Goal: Transaction & Acquisition: Purchase product/service

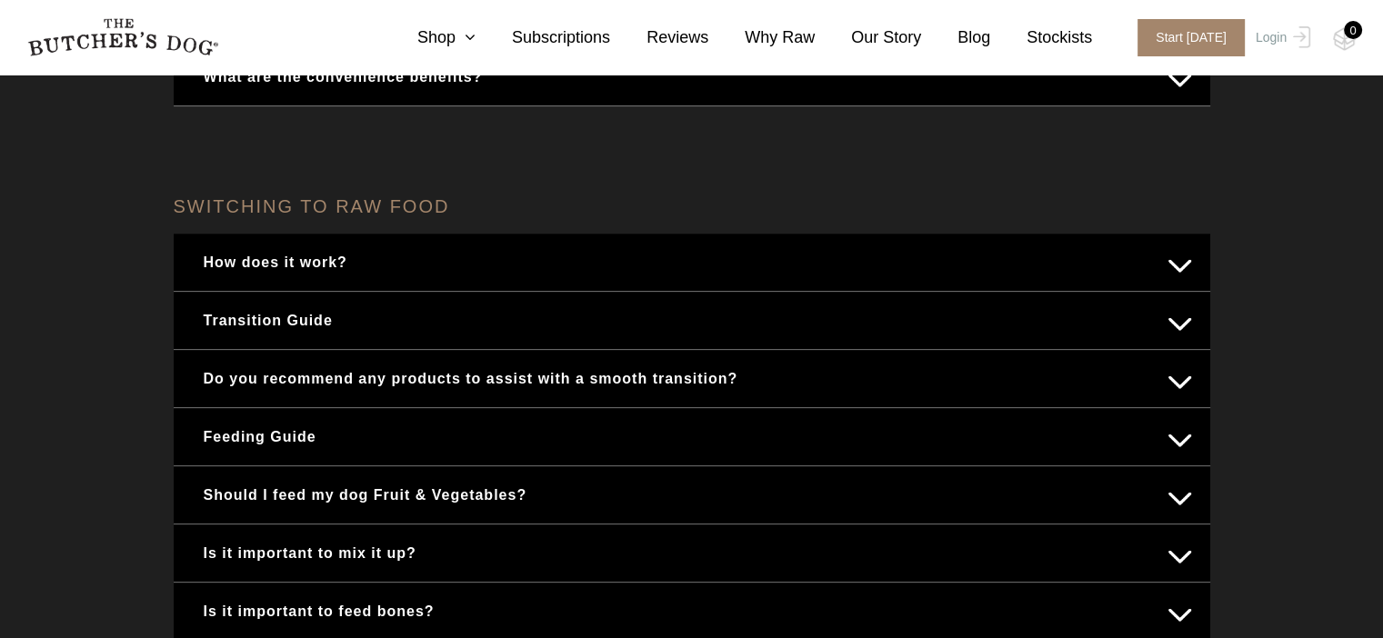
scroll to position [637, 0]
click at [1181, 444] on button "Feeding Guide" at bounding box center [692, 435] width 1000 height 35
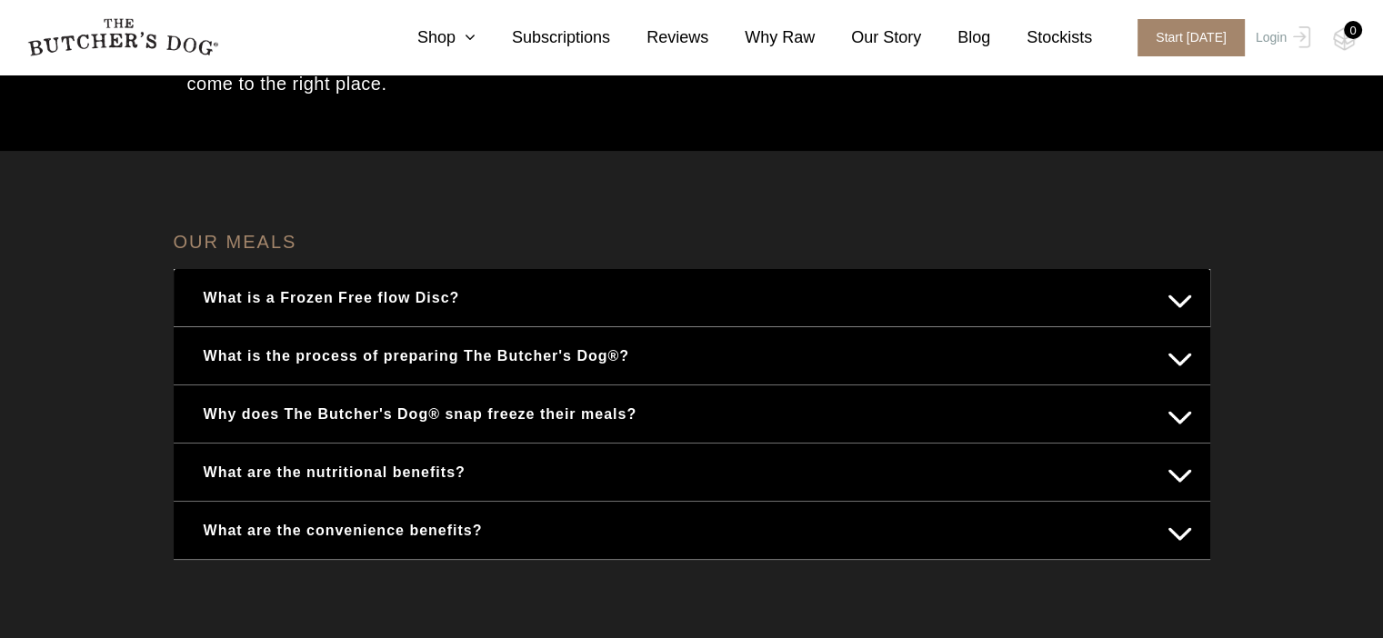
scroll to position [0, 0]
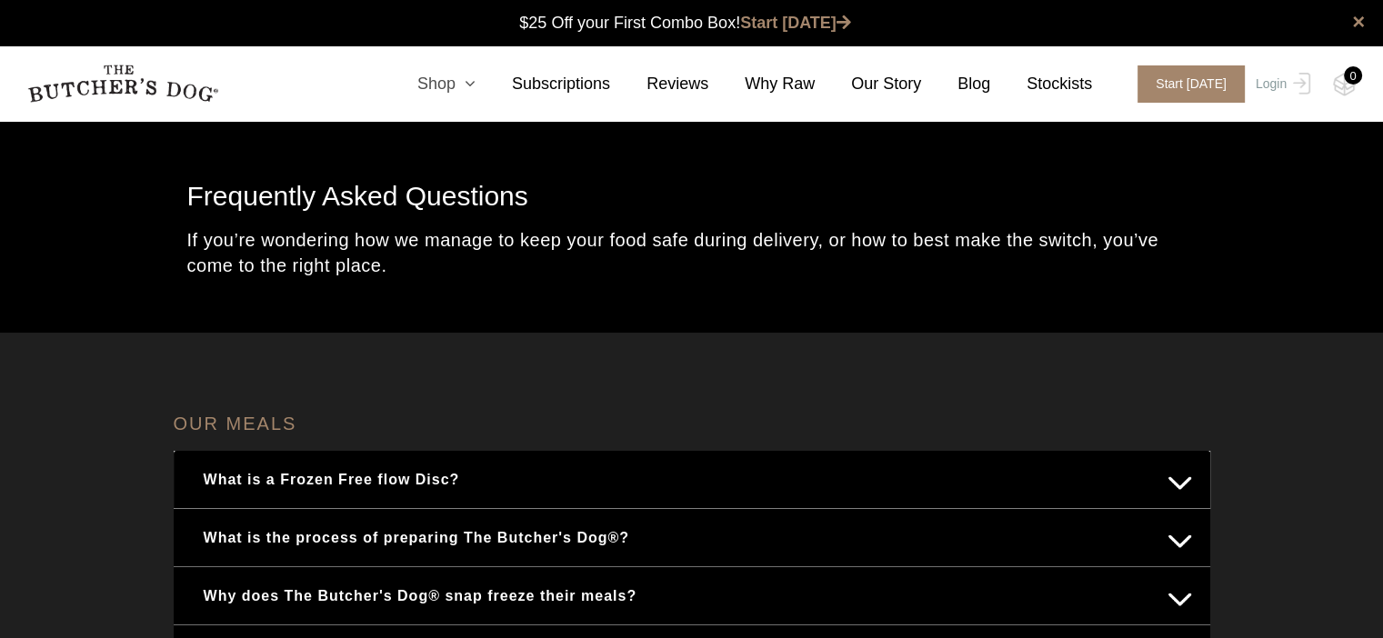
click at [476, 95] on link "Shop" at bounding box center [428, 84] width 95 height 25
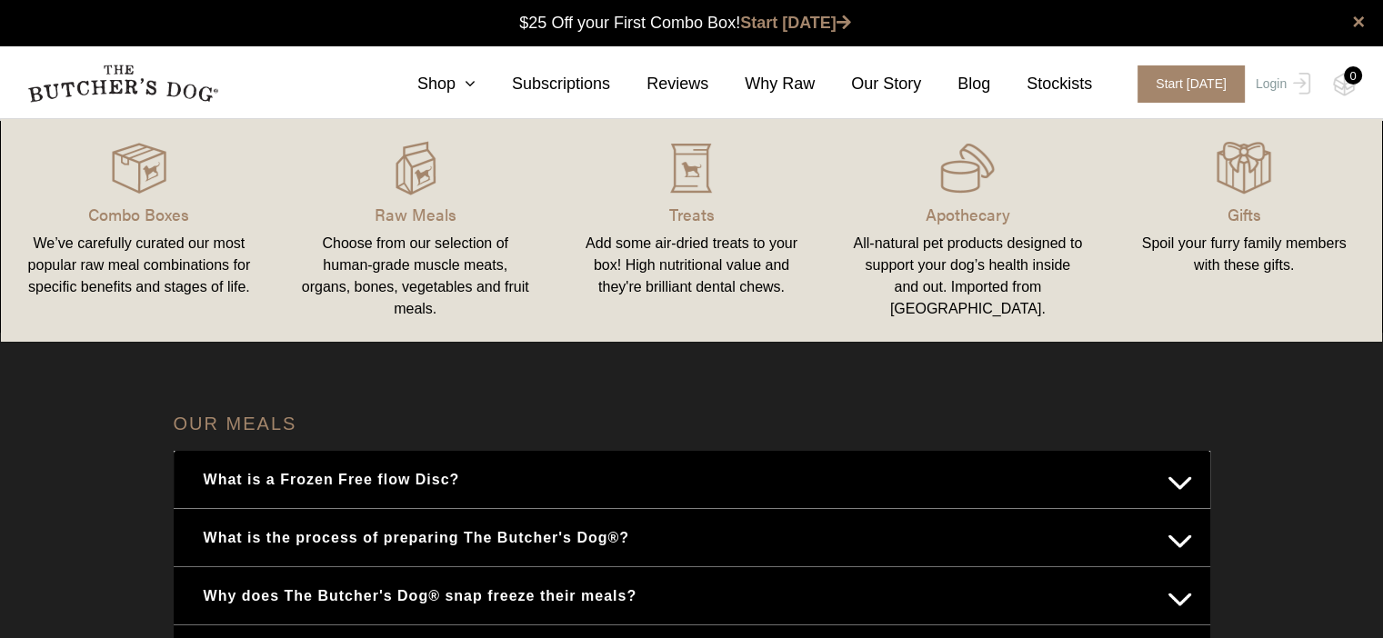
click at [0, 0] on img at bounding box center [0, 0] width 0 height 0
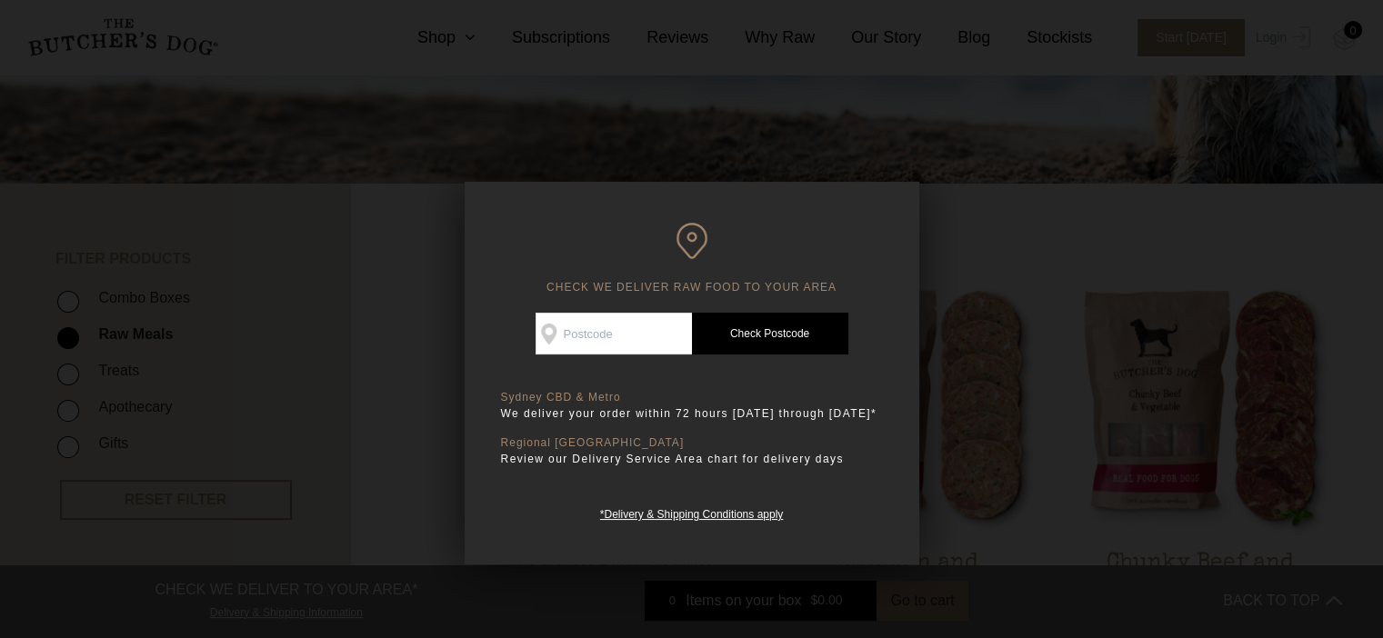
click at [941, 346] on div at bounding box center [691, 319] width 1383 height 638
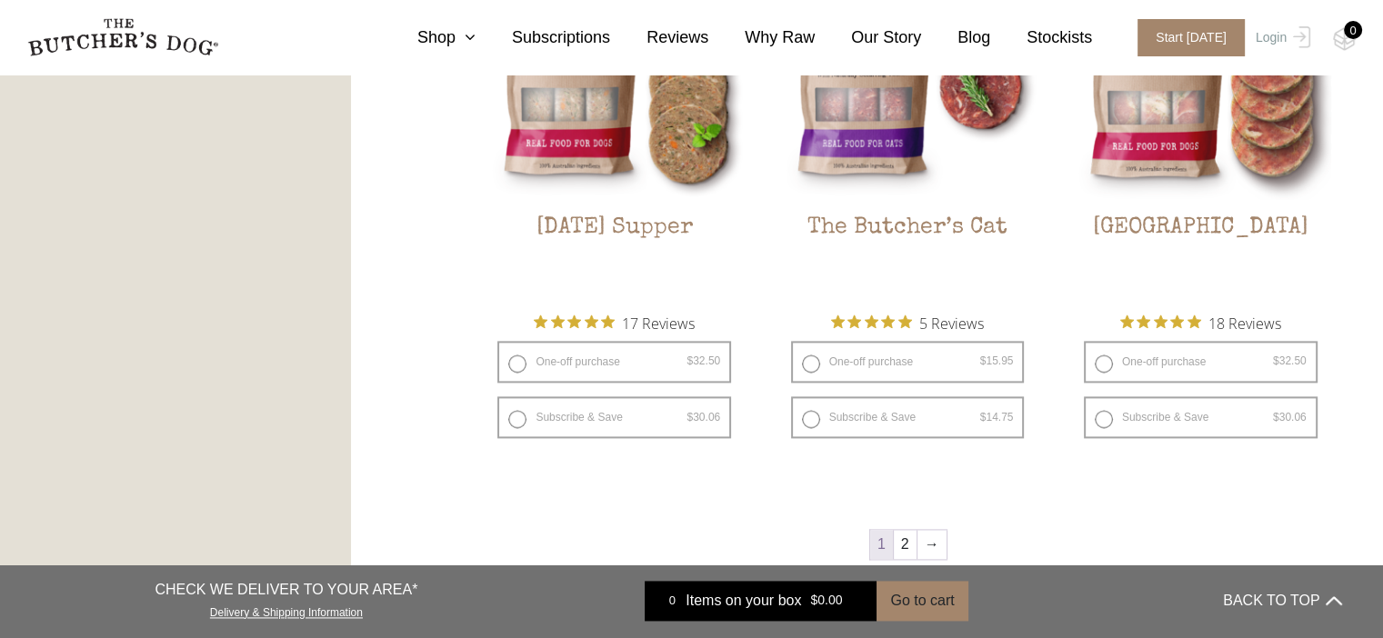
scroll to position [2546, 0]
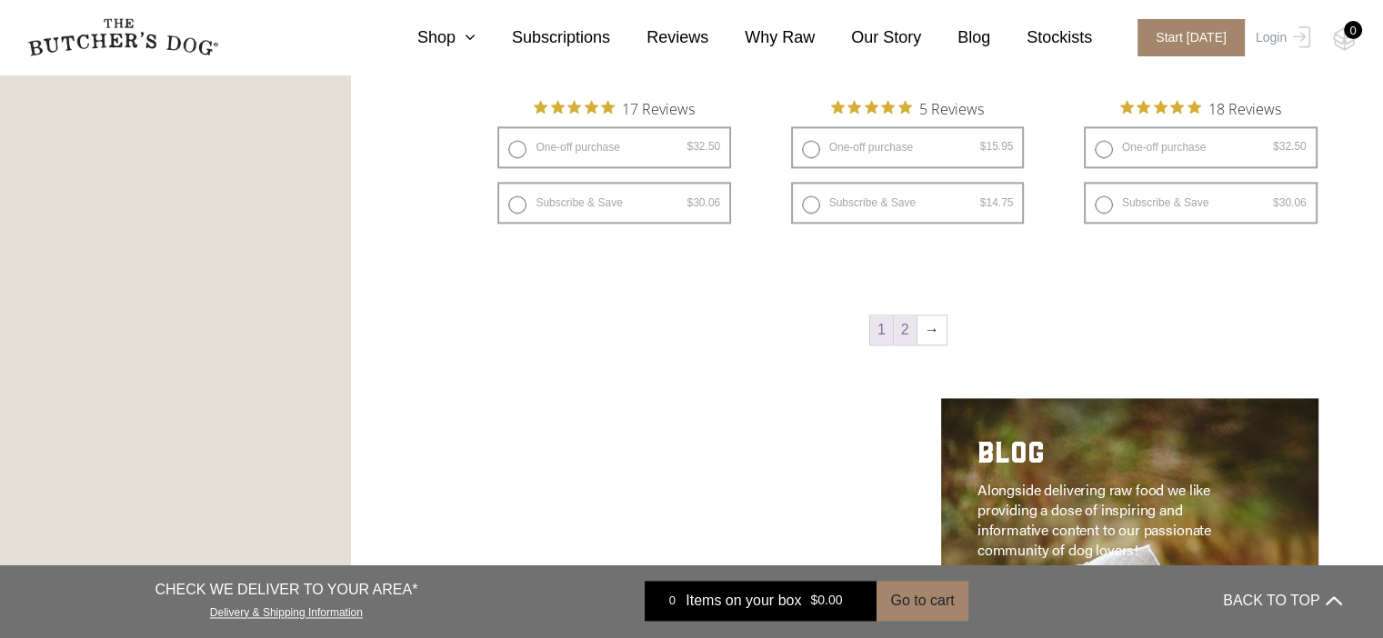
click at [913, 332] on link "2" at bounding box center [905, 330] width 23 height 29
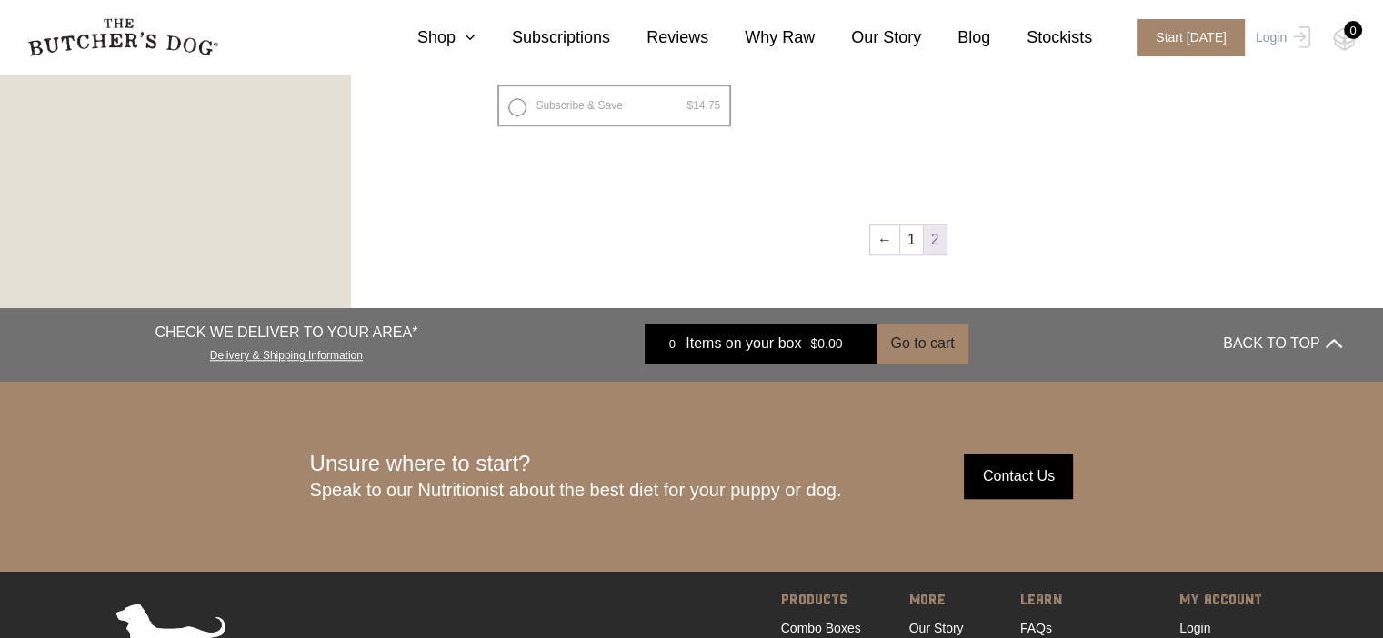
scroll to position [1502, 0]
click at [909, 243] on link "1" at bounding box center [911, 239] width 23 height 29
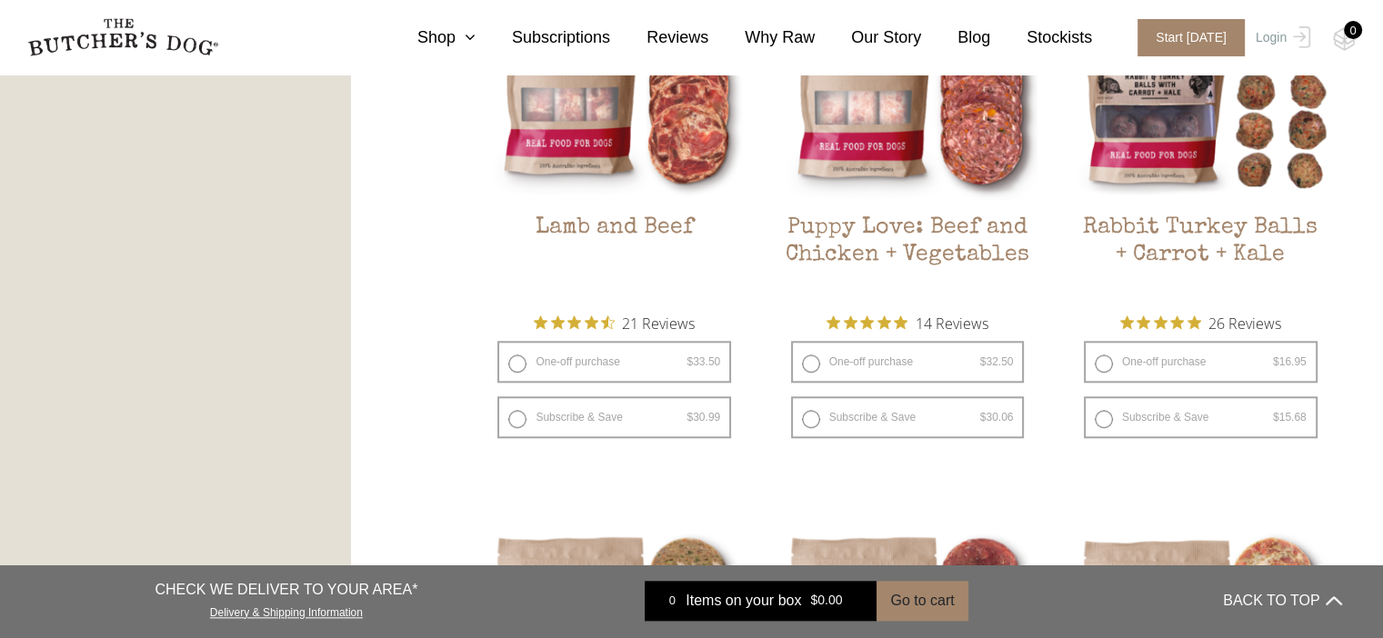
scroll to position [1775, 0]
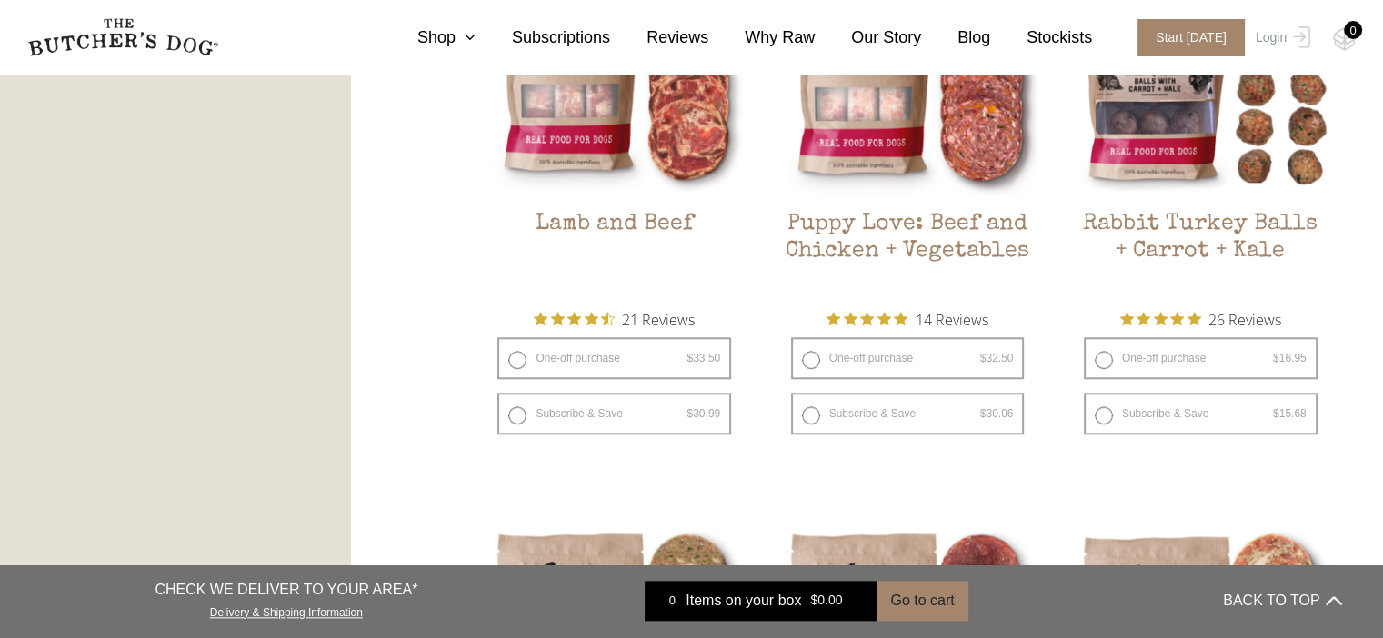
click at [935, 245] on h2 "Puppy Love: Beef and Chicken + Vegetables" at bounding box center [908, 253] width 261 height 85
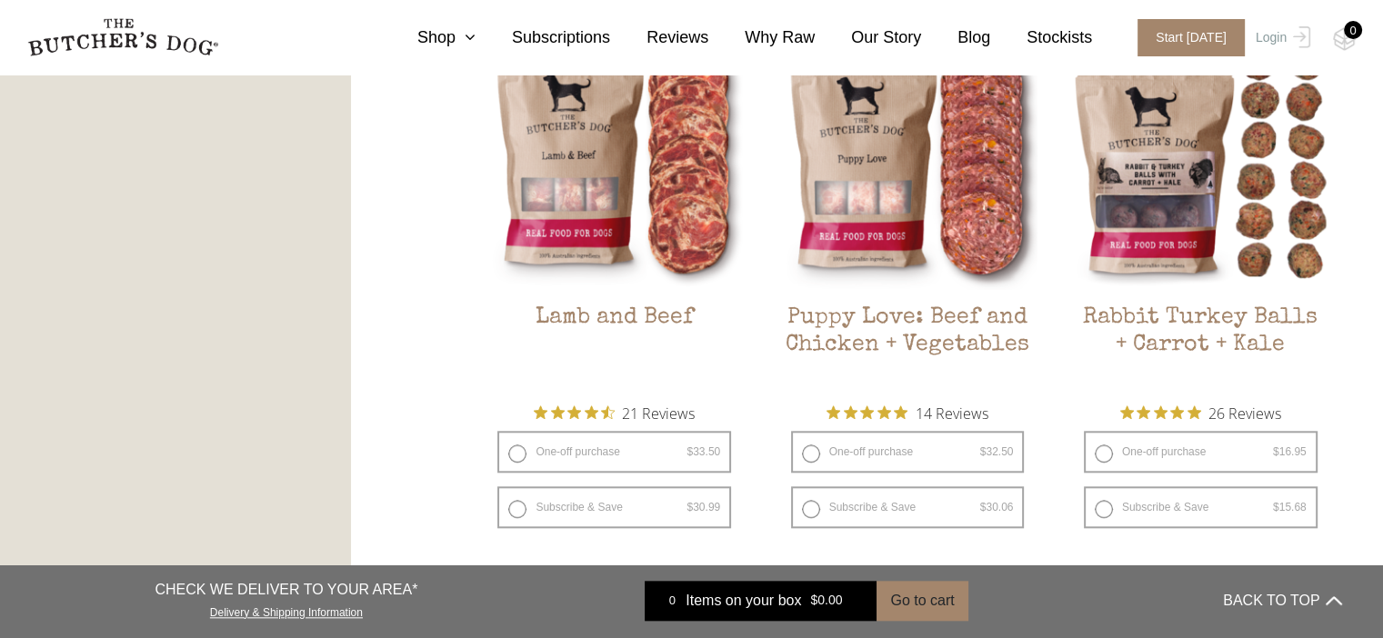
scroll to position [1593, 0]
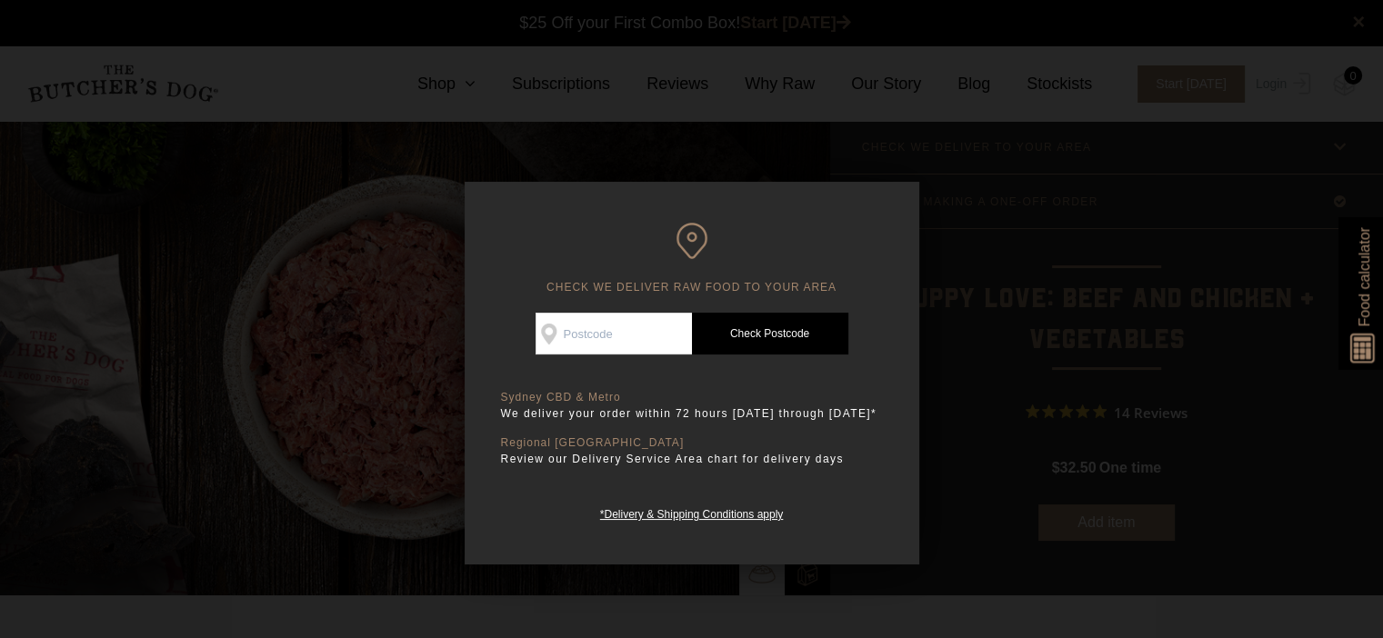
click at [1044, 288] on div at bounding box center [691, 319] width 1383 height 638
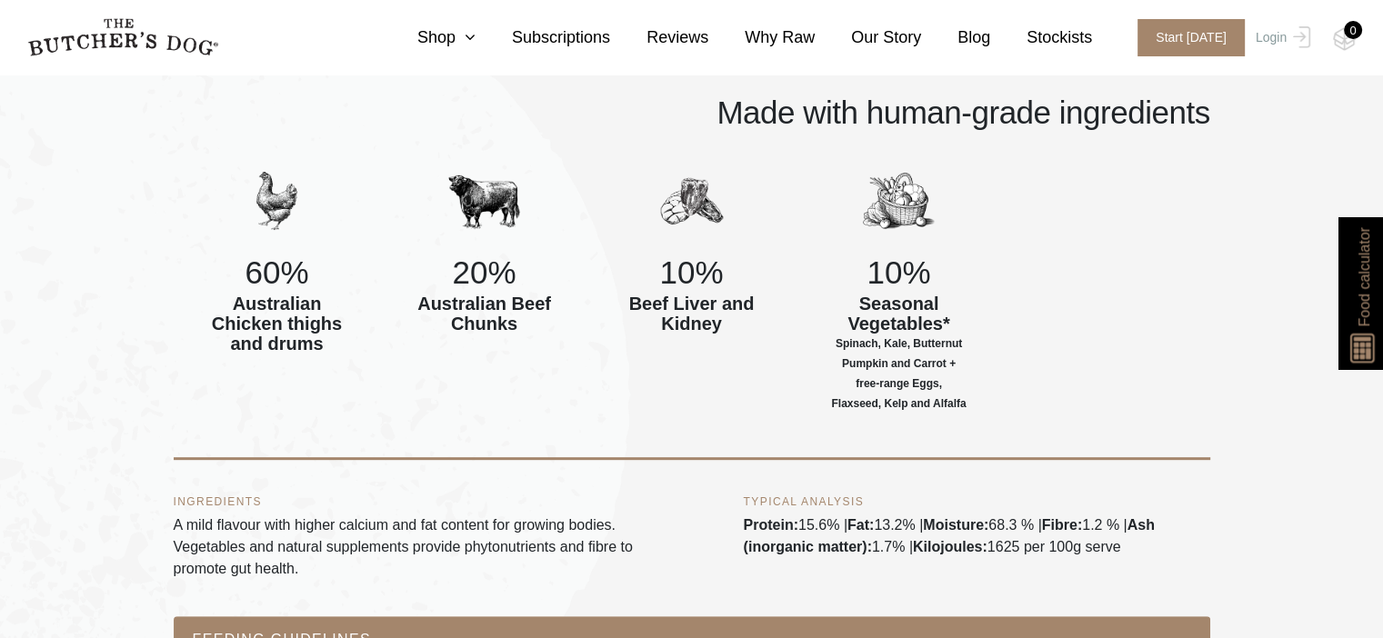
scroll to position [273, 0]
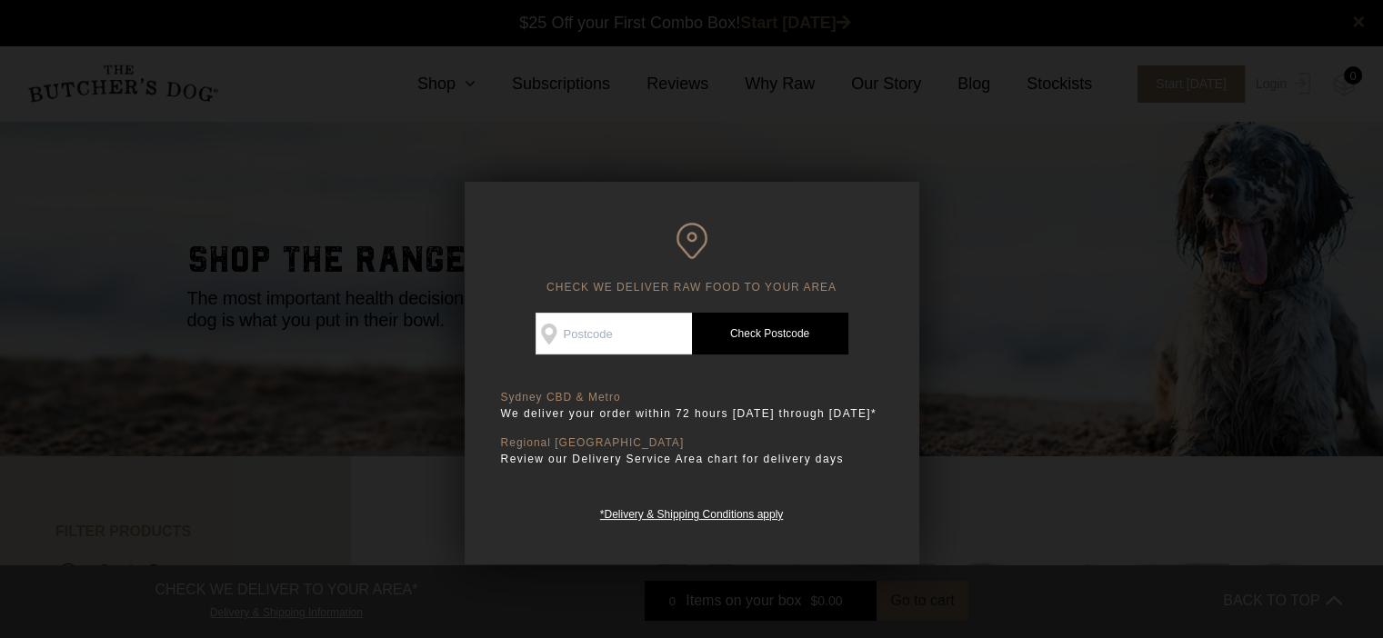
click at [1098, 256] on div at bounding box center [691, 319] width 1383 height 638
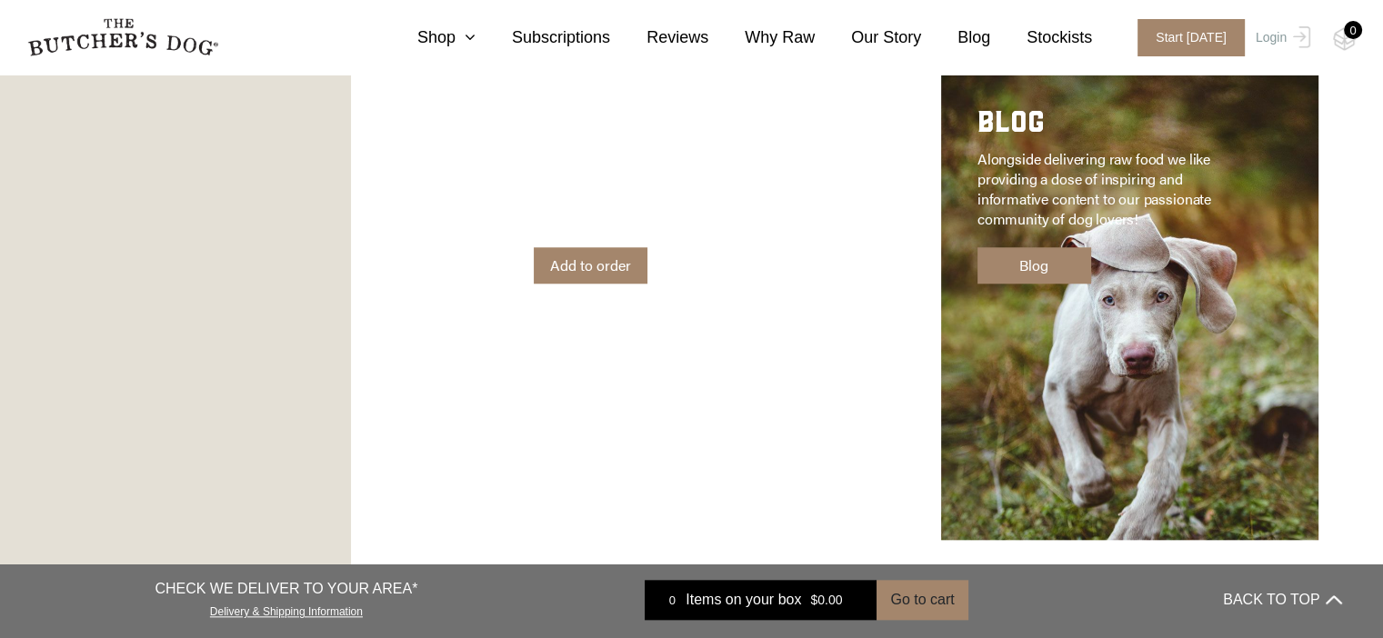
scroll to position [2227, 0]
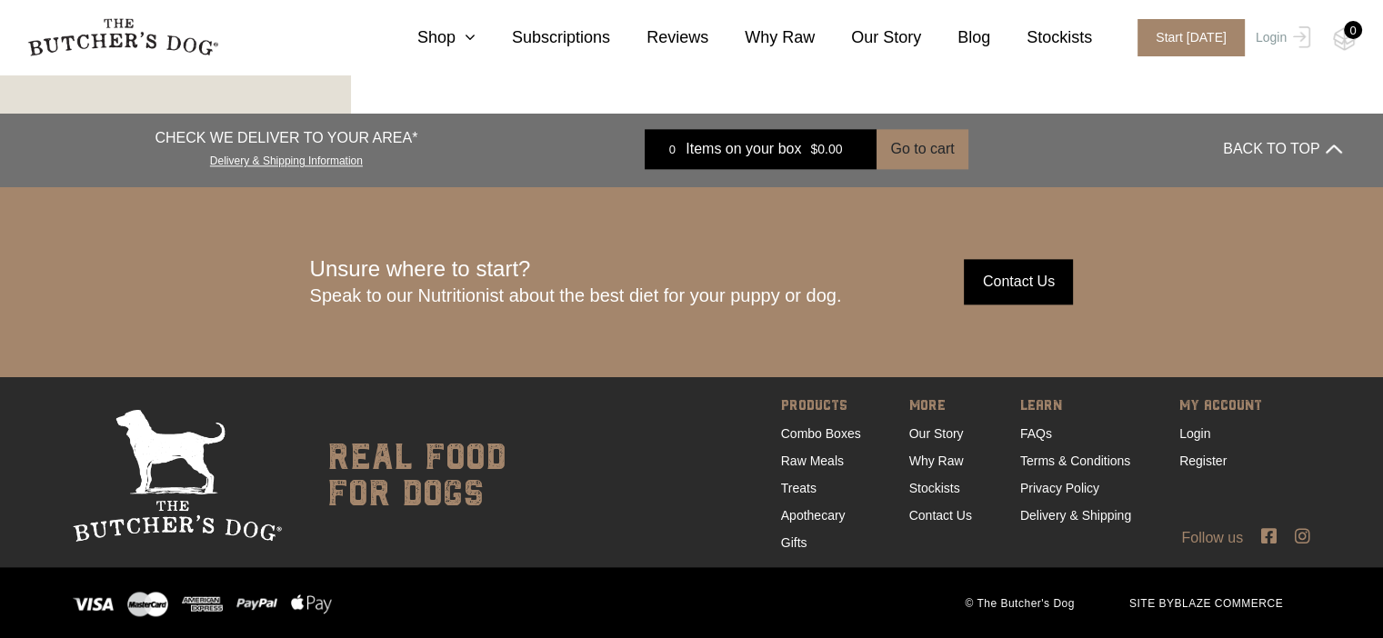
click at [1020, 434] on link "FAQs" at bounding box center [1036, 434] width 32 height 15
click at [476, 34] on icon at bounding box center [466, 37] width 20 height 16
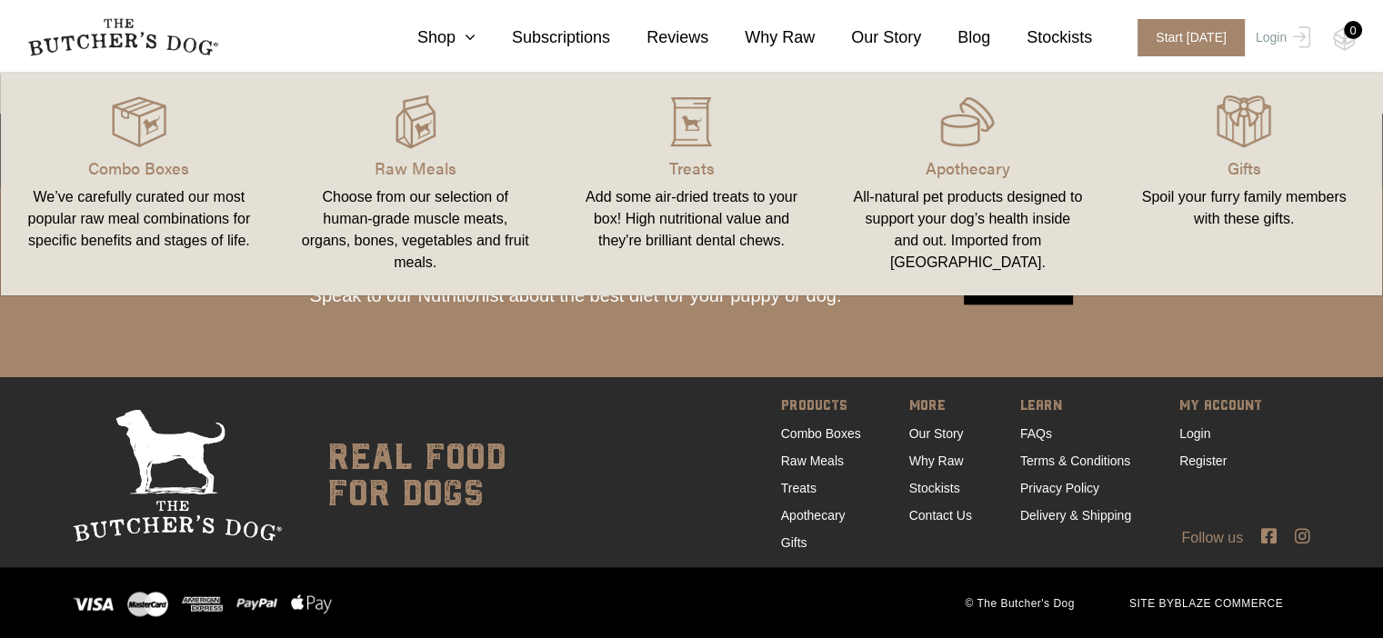
click at [463, 175] on p "Raw Meals" at bounding box center [415, 168] width 233 height 25
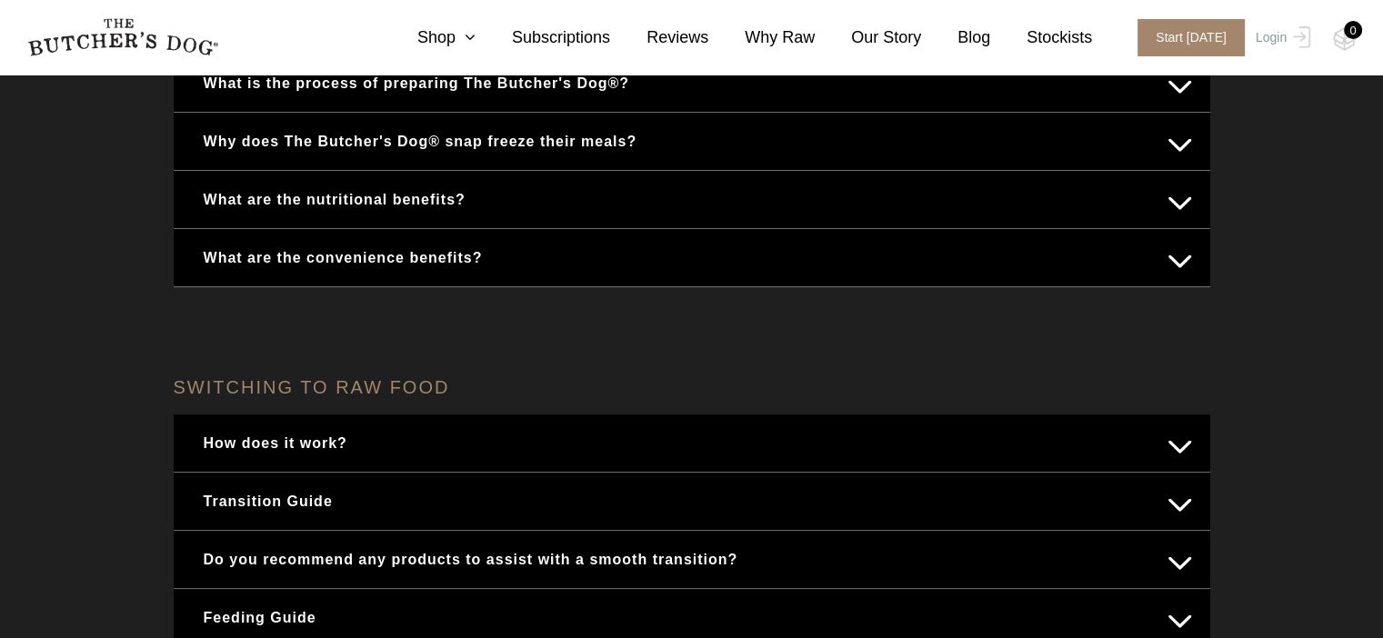
scroll to position [637, 0]
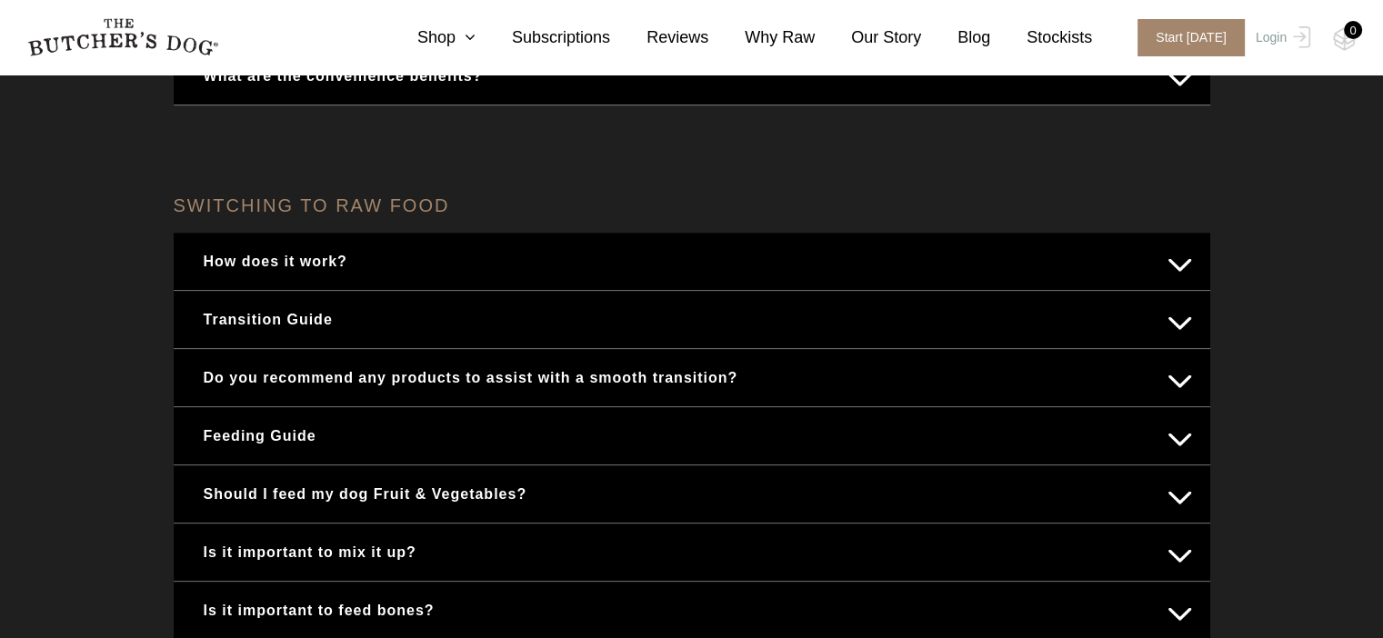
click at [1190, 447] on button "Feeding Guide" at bounding box center [692, 435] width 1000 height 35
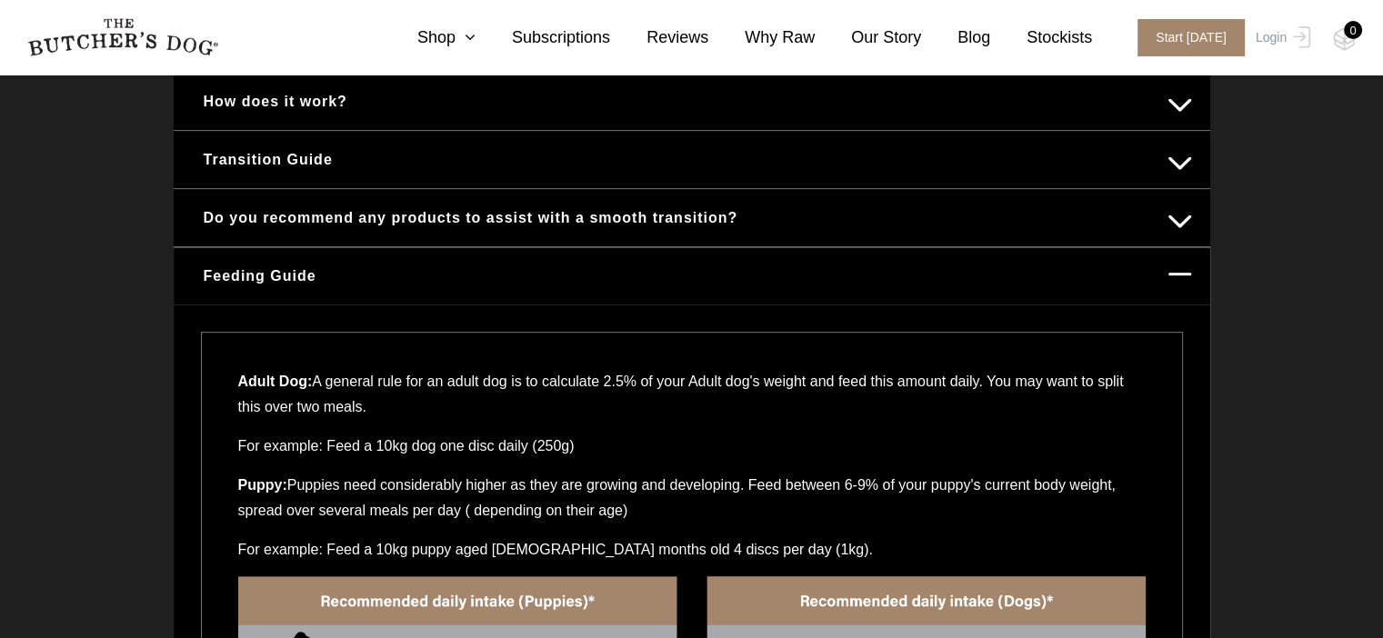
scroll to position [1091, 0]
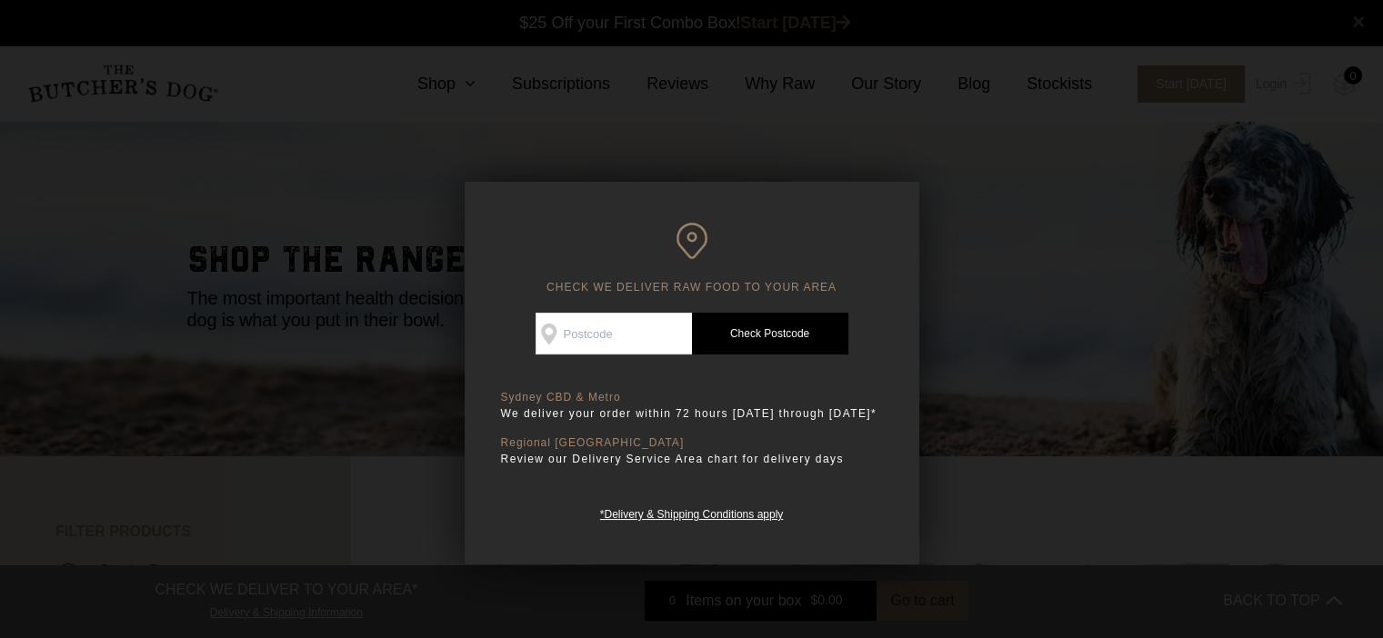
click at [1012, 259] on div at bounding box center [691, 319] width 1383 height 638
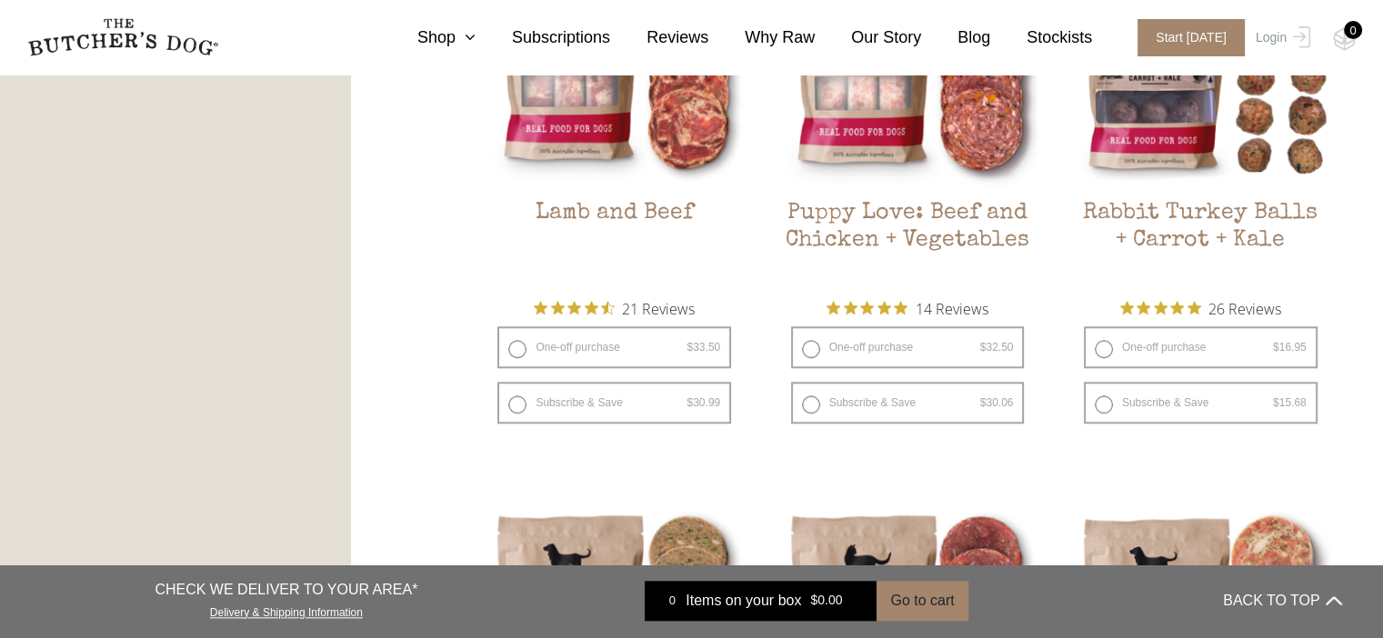
scroll to position [1728, 0]
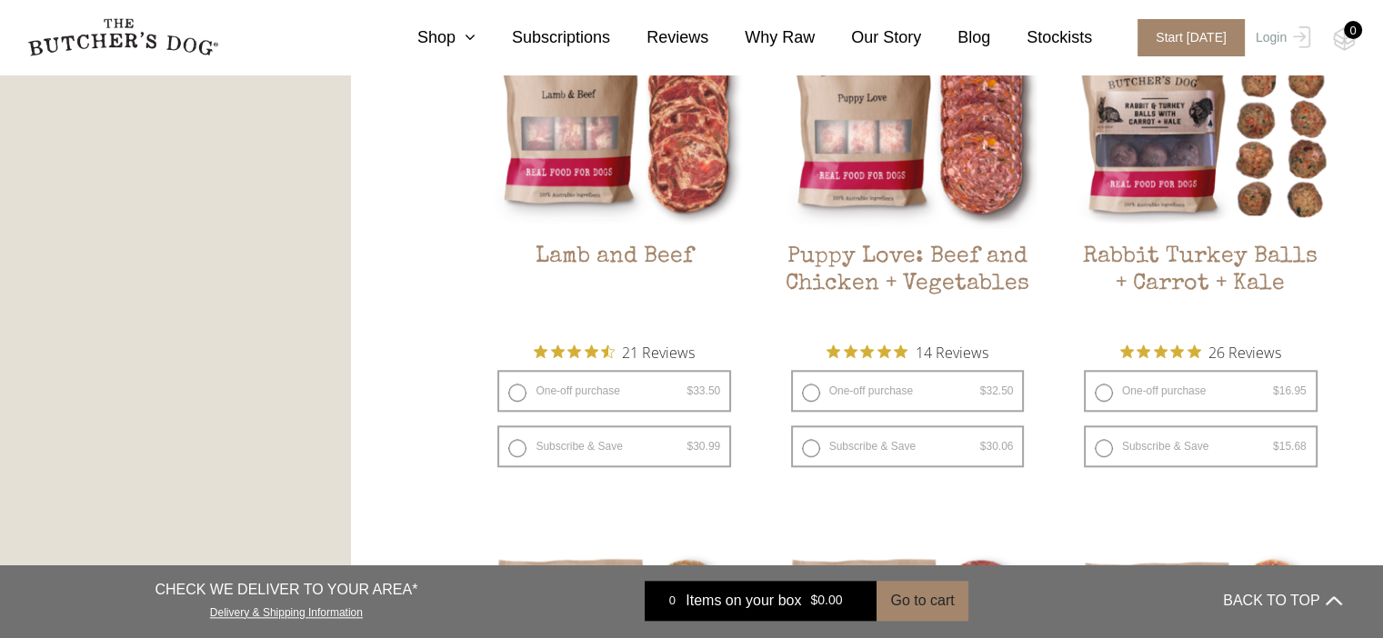
click at [949, 266] on h2 "Puppy Love: Beef and Chicken + Vegetables" at bounding box center [908, 286] width 261 height 85
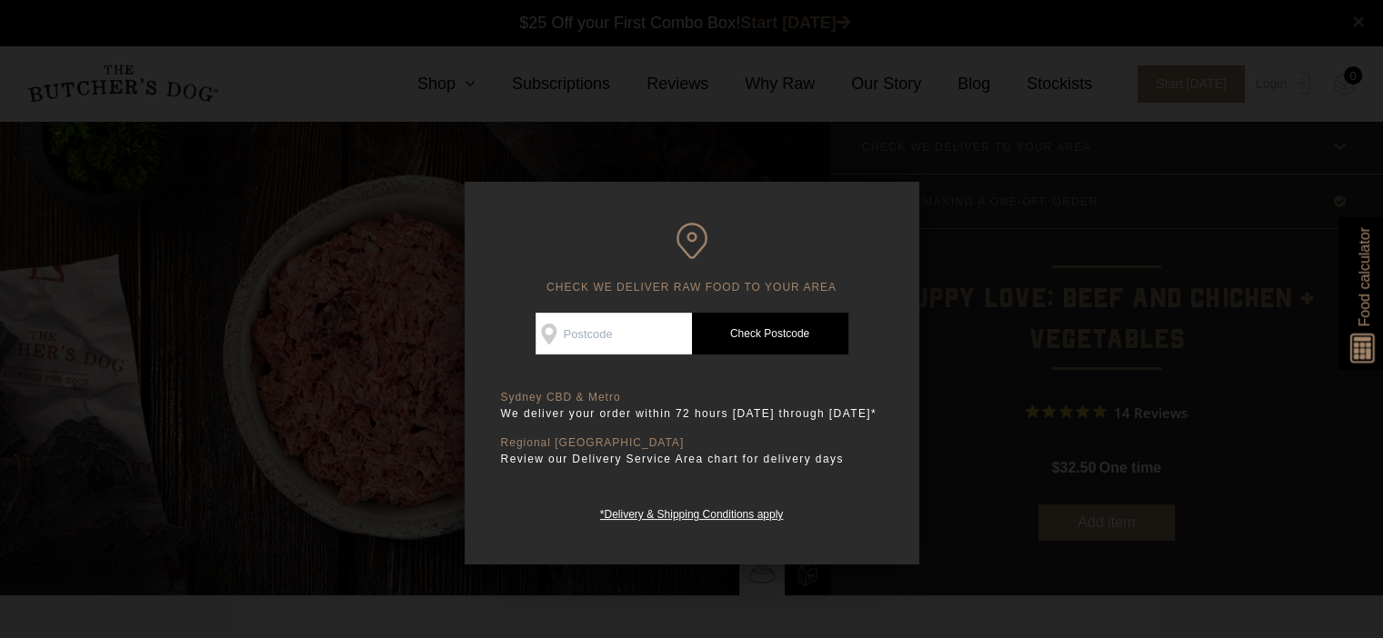
click at [949, 266] on div at bounding box center [691, 319] width 1383 height 638
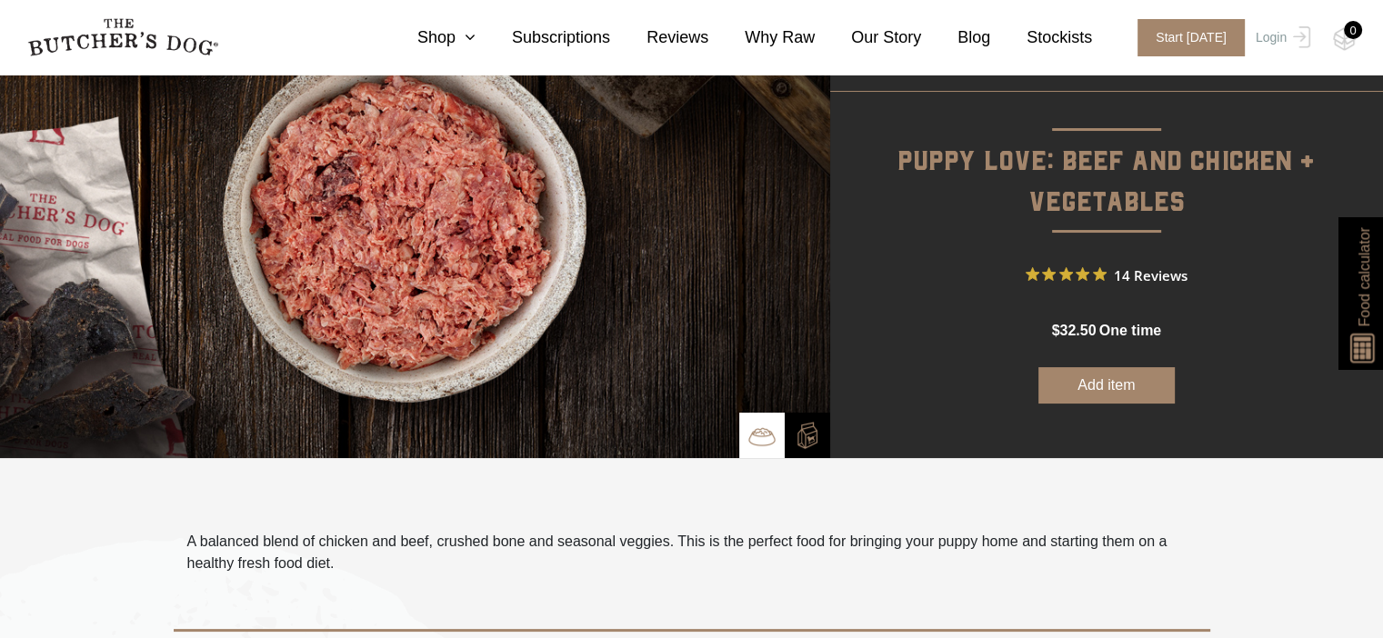
scroll to position [91, 0]
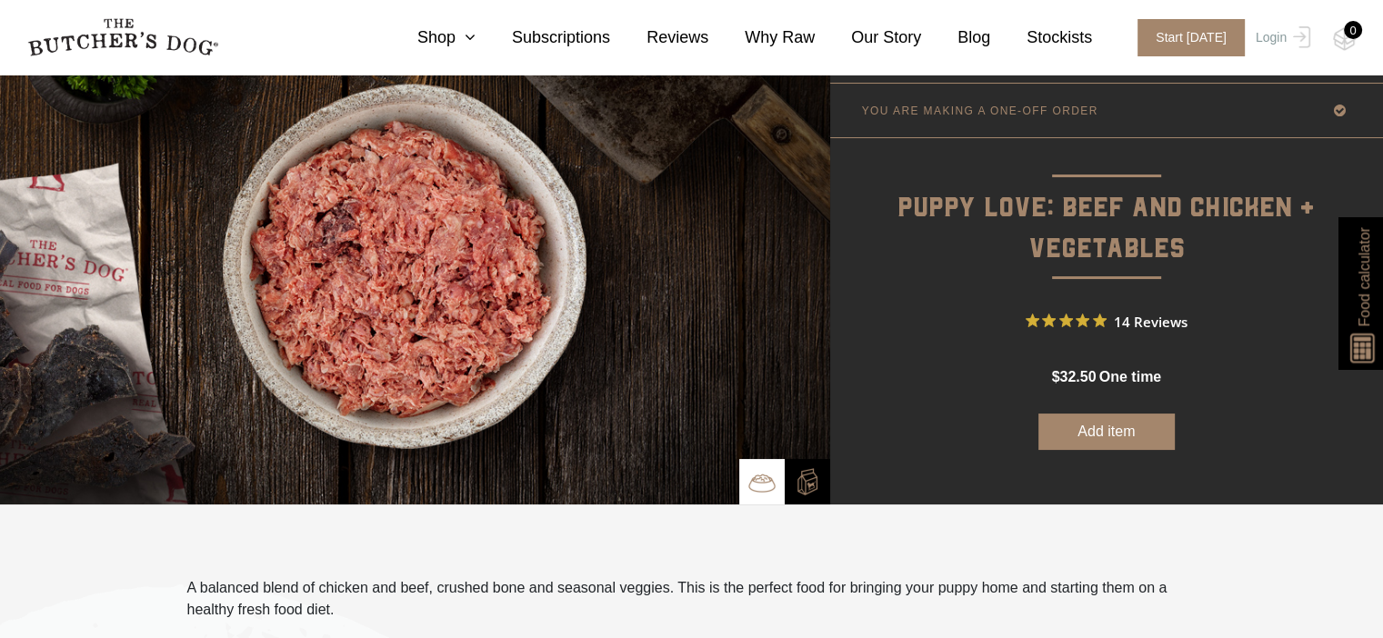
click at [808, 477] on img at bounding box center [807, 481] width 27 height 27
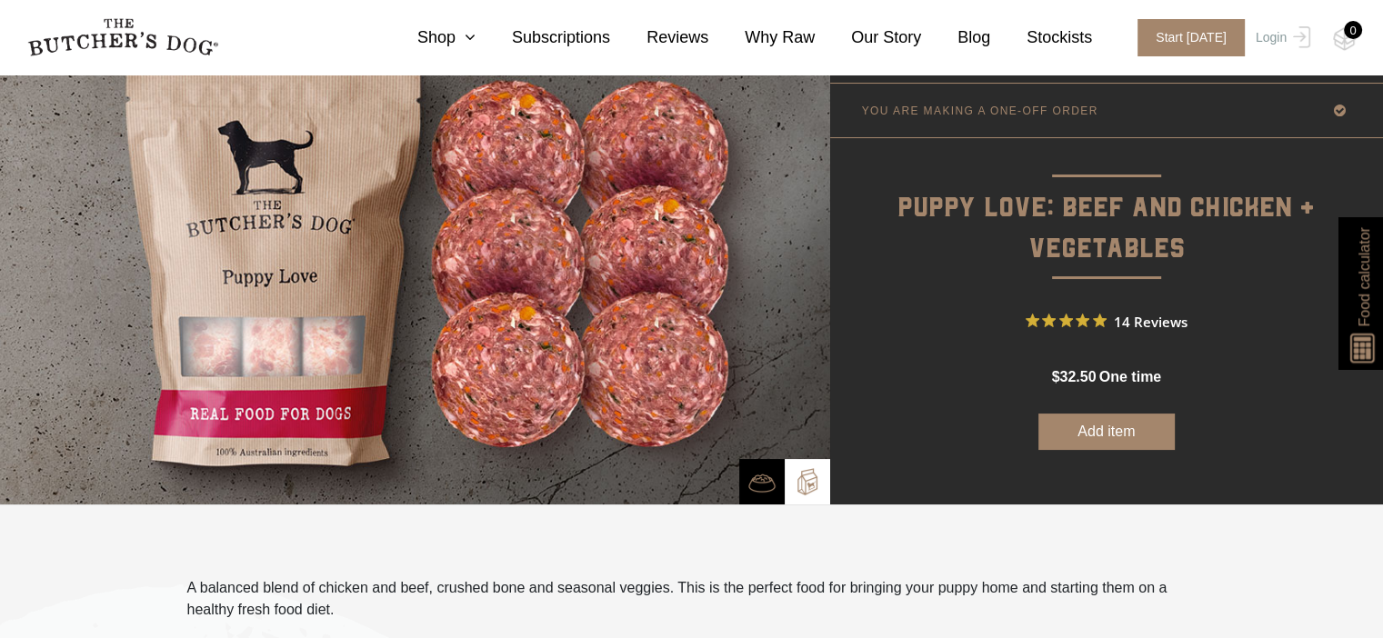
scroll to position [0, 0]
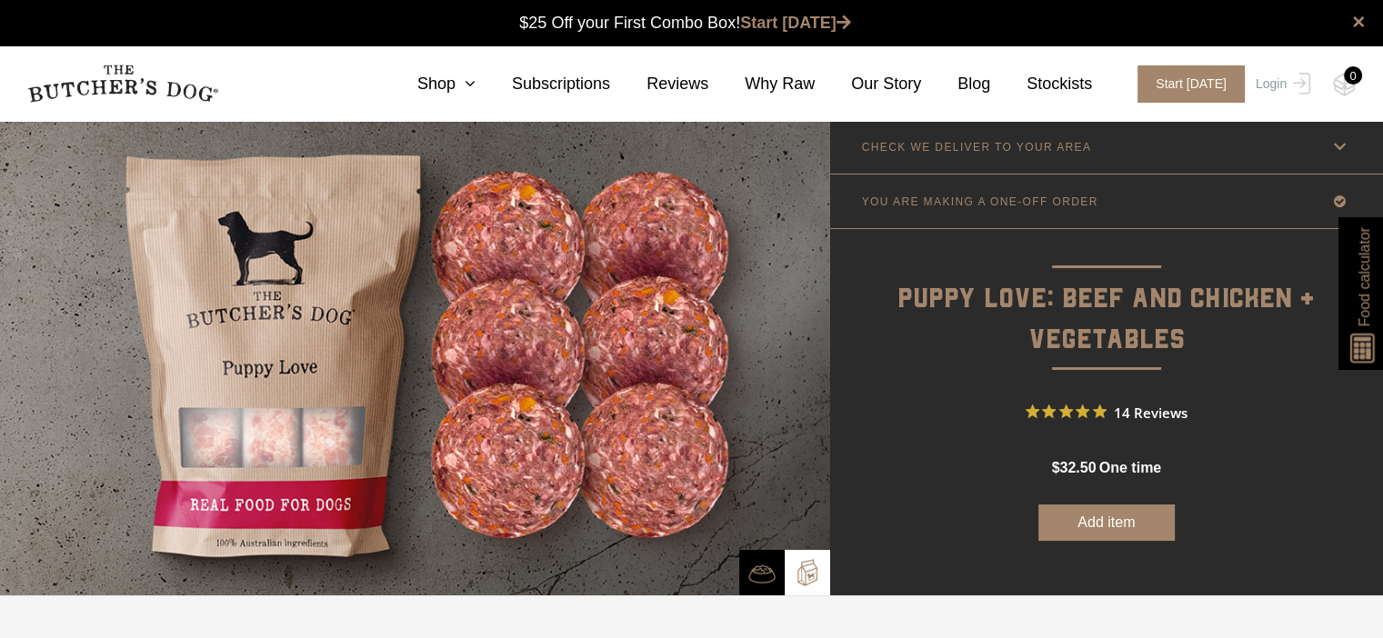
click at [760, 556] on p at bounding box center [761, 572] width 45 height 45
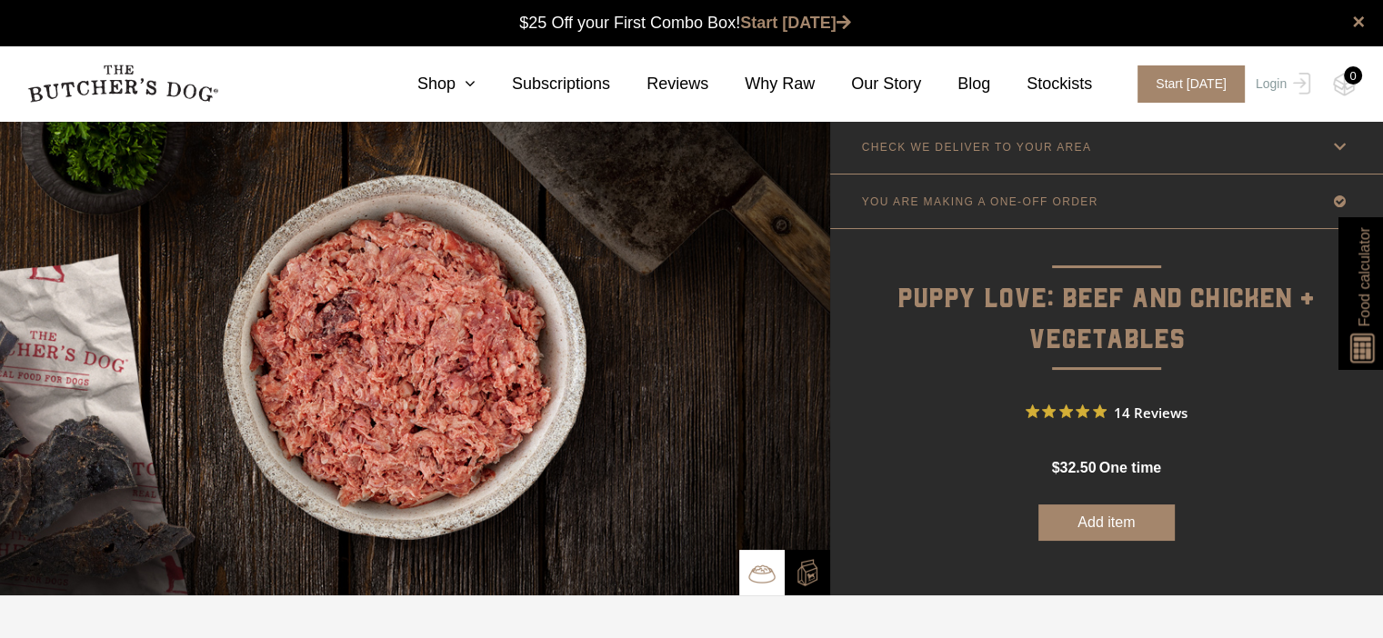
click at [808, 561] on img at bounding box center [807, 572] width 27 height 27
